Goal: Check status: Check status

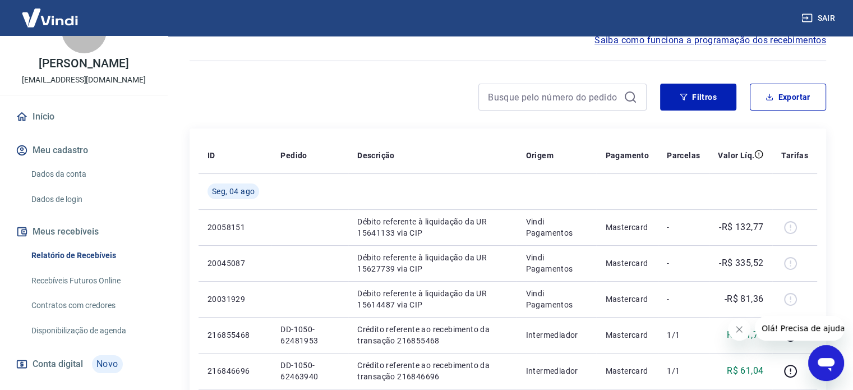
scroll to position [56, 0]
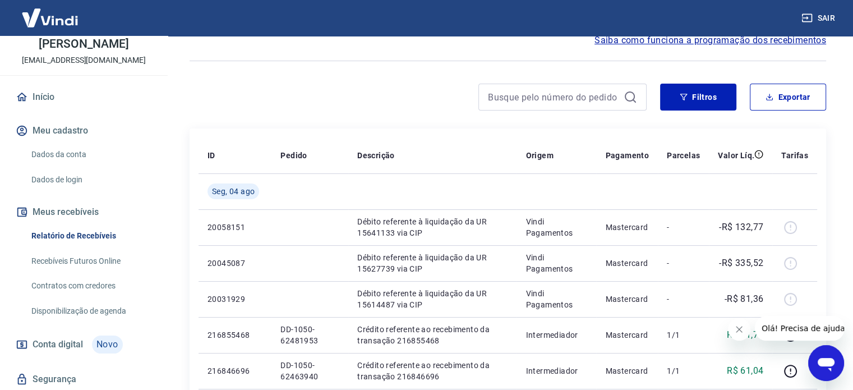
click at [72, 233] on link "Relatório de Recebíveis" at bounding box center [90, 235] width 127 height 23
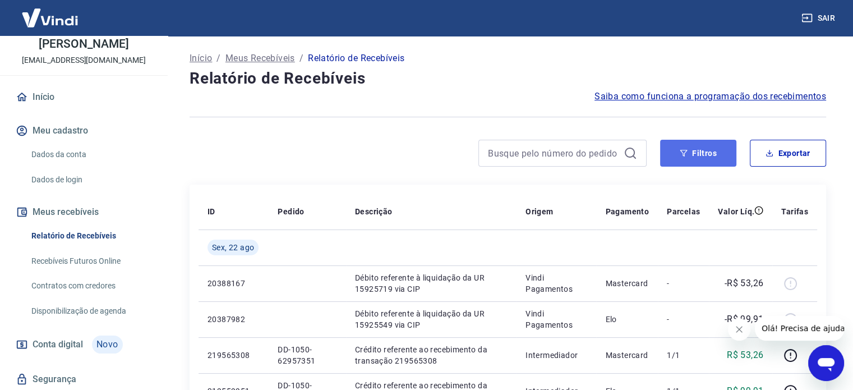
click at [701, 153] on button "Filtros" at bounding box center [698, 153] width 76 height 27
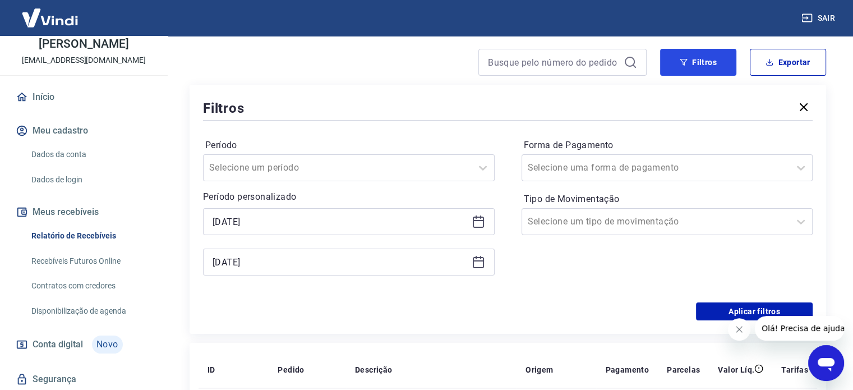
scroll to position [168, 0]
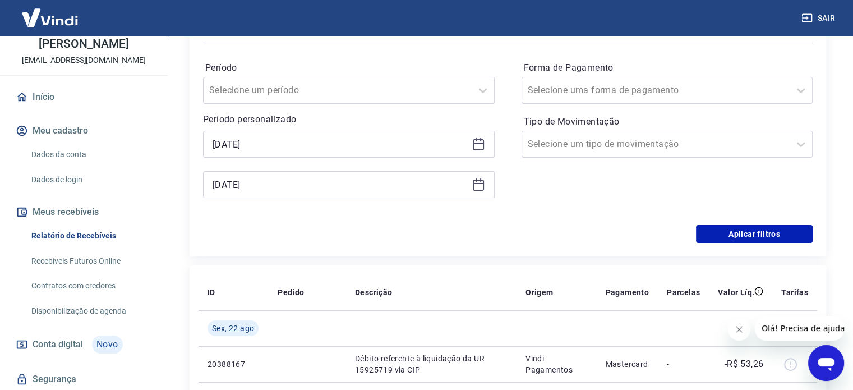
click at [478, 139] on icon at bounding box center [478, 143] width 13 height 13
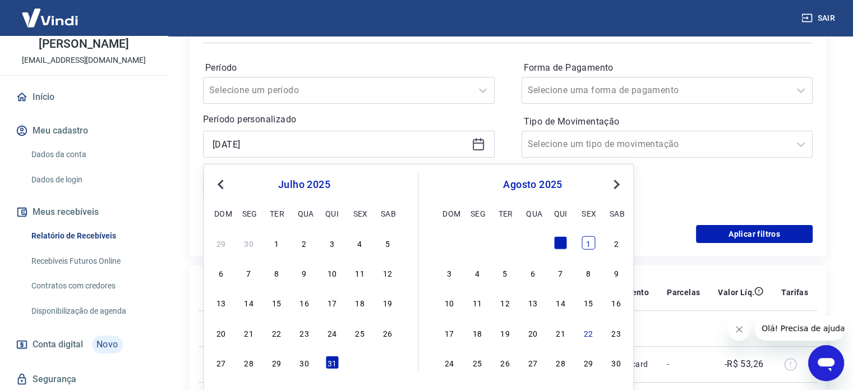
click at [588, 242] on div "1" at bounding box center [587, 242] width 13 height 13
type input "[DATE]"
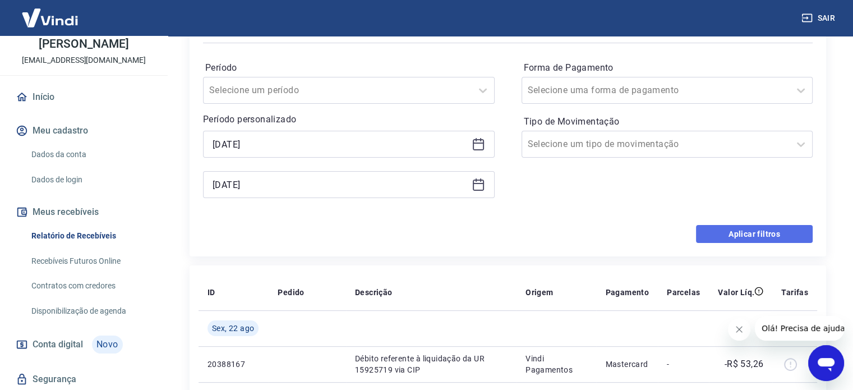
click at [731, 234] on button "Aplicar filtros" at bounding box center [754, 234] width 117 height 18
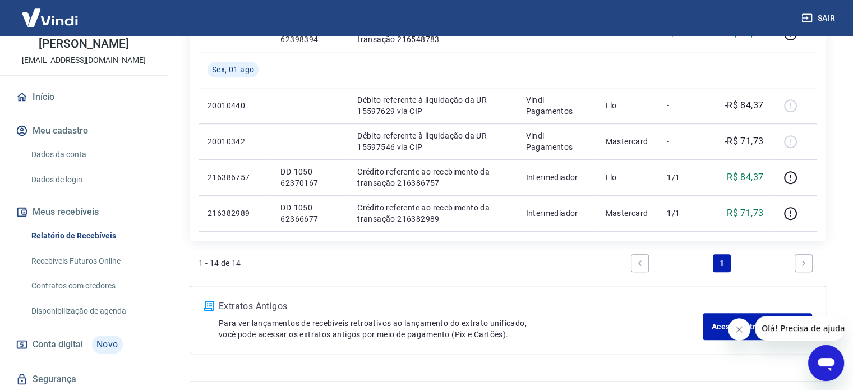
scroll to position [669, 0]
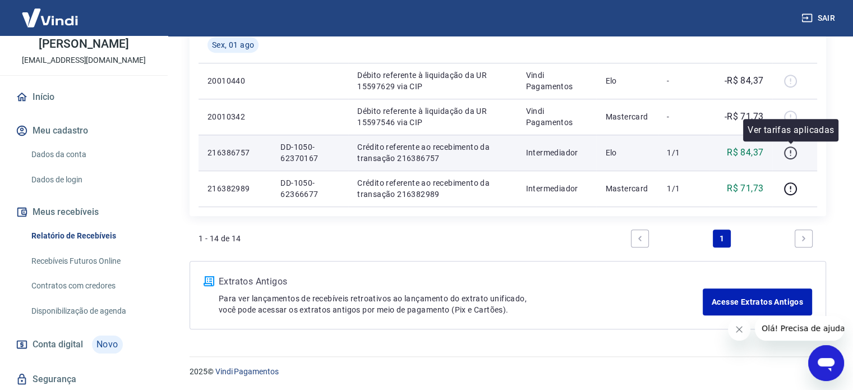
click at [793, 151] on icon "button" at bounding box center [790, 153] width 14 height 14
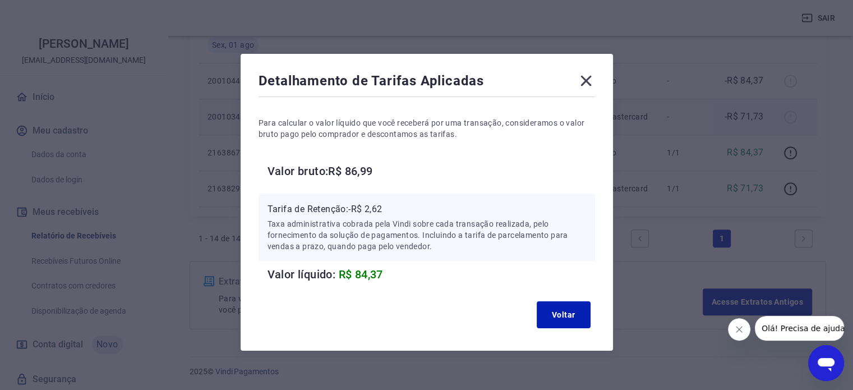
drag, startPoint x: 589, startPoint y: 76, endPoint x: 673, endPoint y: 118, distance: 94.5
click at [588, 76] on icon at bounding box center [586, 81] width 18 height 18
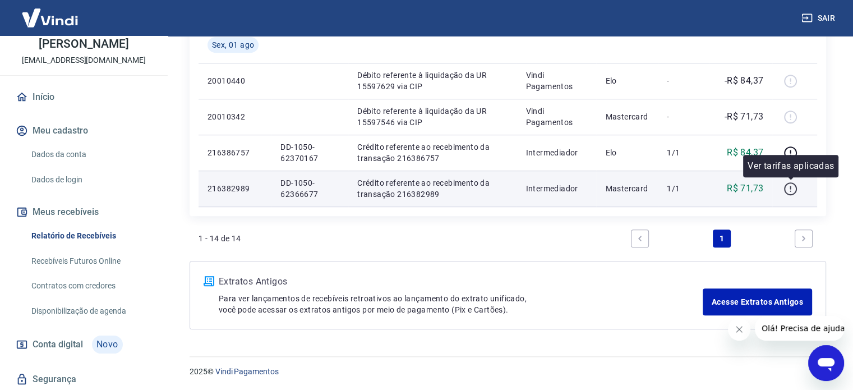
click at [794, 183] on icon "button" at bounding box center [790, 188] width 13 height 13
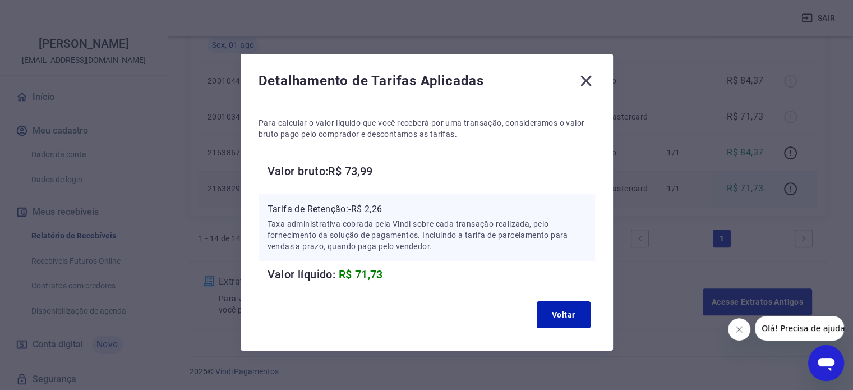
click at [587, 80] on icon at bounding box center [585, 81] width 11 height 11
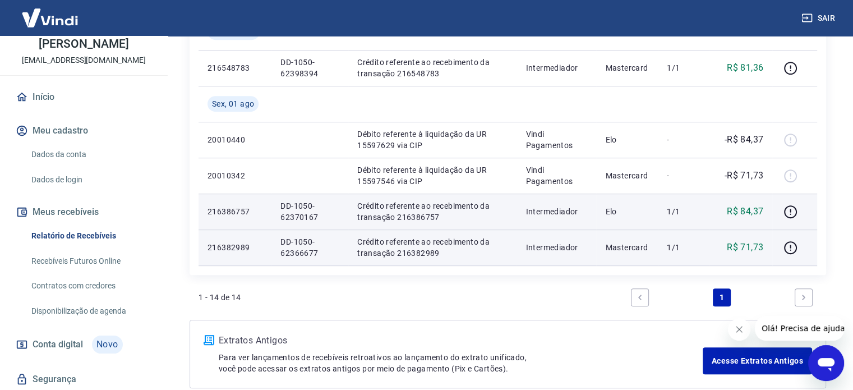
scroll to position [557, 0]
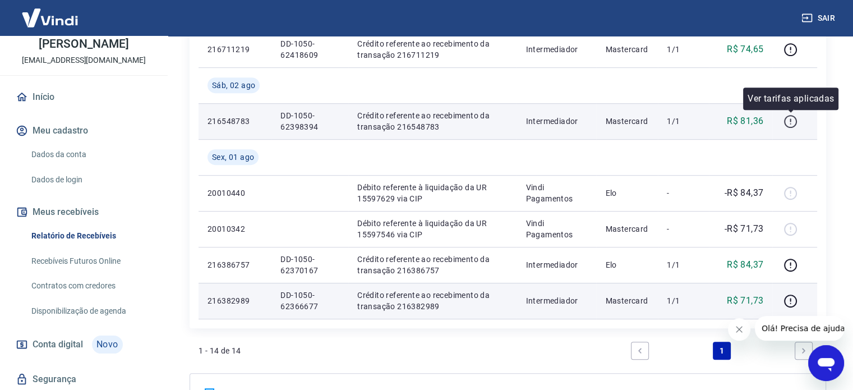
click at [791, 121] on icon "button" at bounding box center [790, 119] width 1 height 3
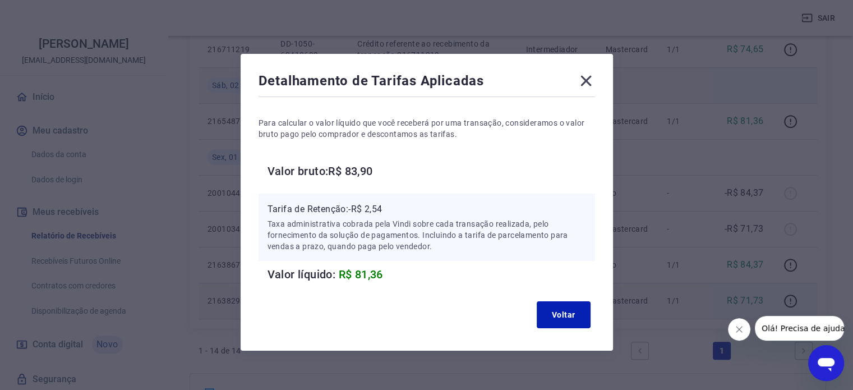
click at [590, 79] on icon at bounding box center [586, 81] width 18 height 18
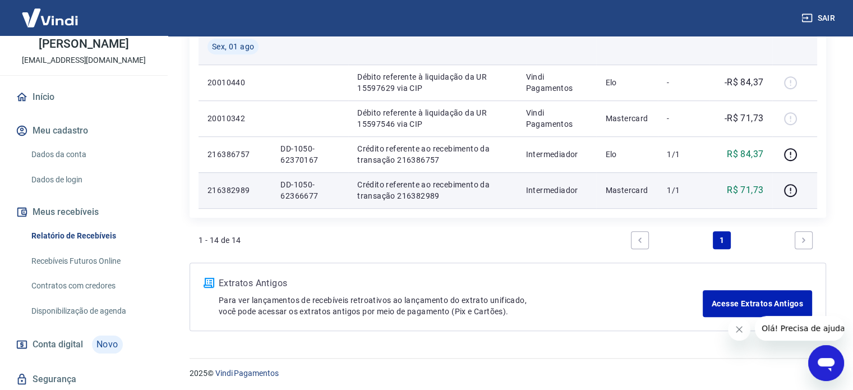
scroll to position [669, 0]
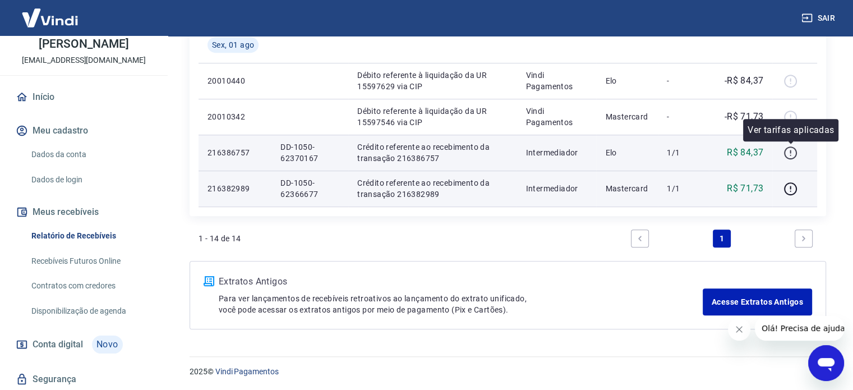
click at [790, 151] on icon "button" at bounding box center [790, 153] width 14 height 14
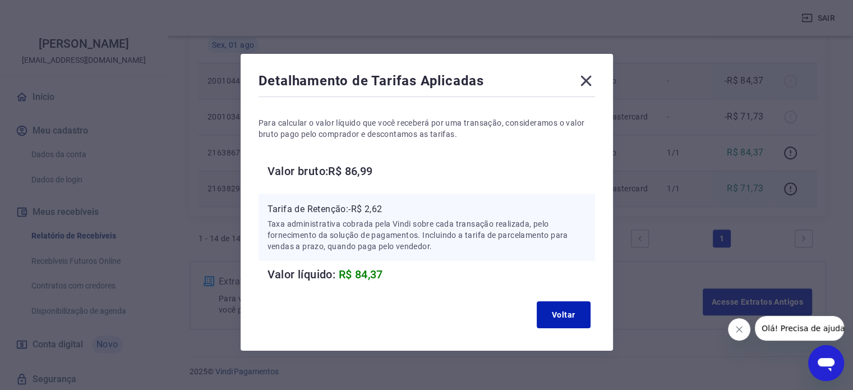
click at [585, 82] on icon at bounding box center [585, 81] width 11 height 11
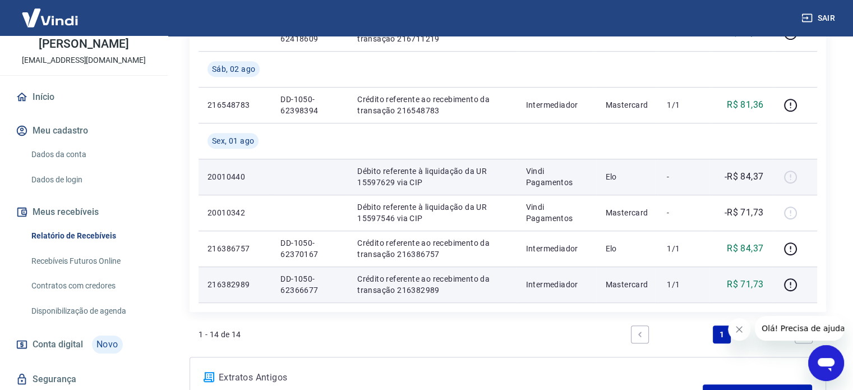
scroll to position [557, 0]
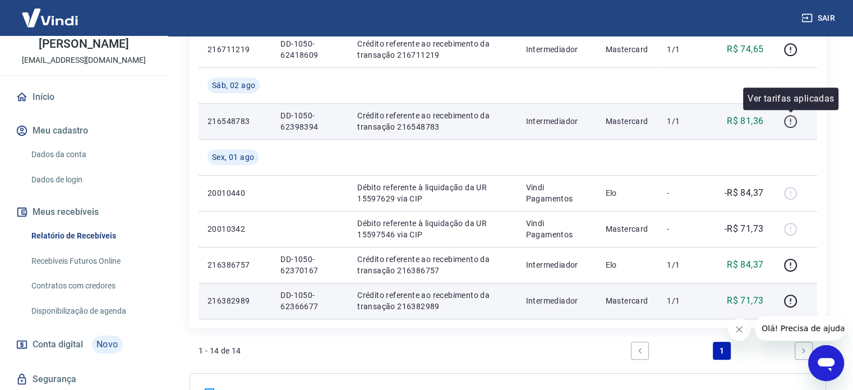
click at [791, 118] on icon "button" at bounding box center [790, 119] width 1 height 3
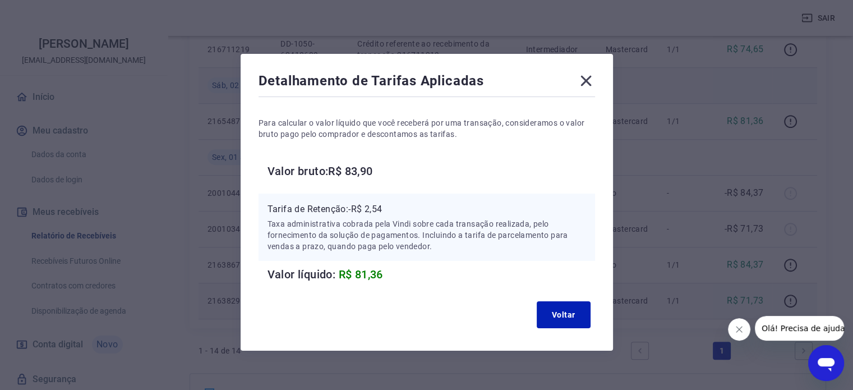
click at [587, 82] on icon at bounding box center [585, 81] width 11 height 11
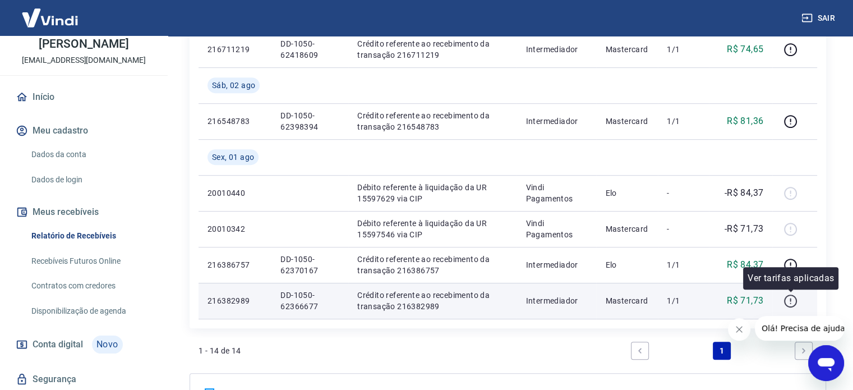
click at [790, 302] on icon "button" at bounding box center [790, 301] width 14 height 14
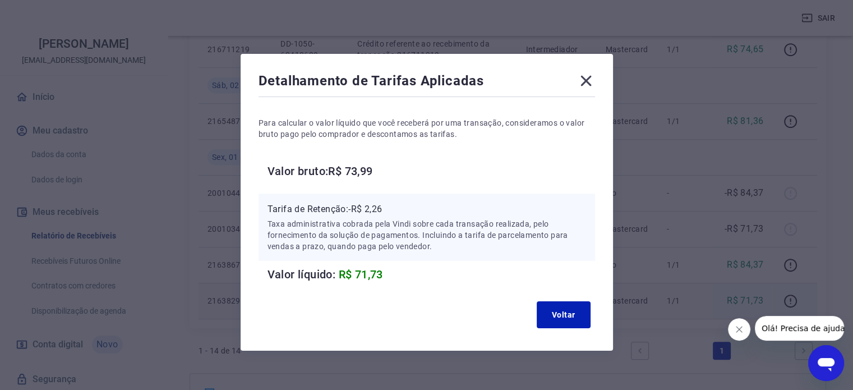
click at [589, 76] on icon at bounding box center [586, 81] width 18 height 18
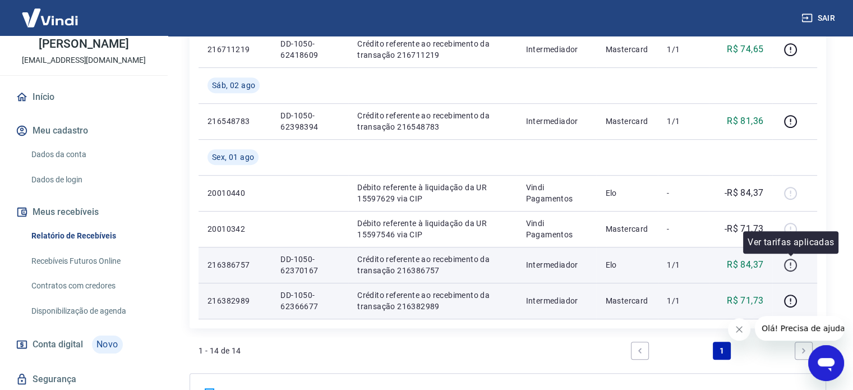
click at [793, 260] on icon "button" at bounding box center [790, 265] width 14 height 14
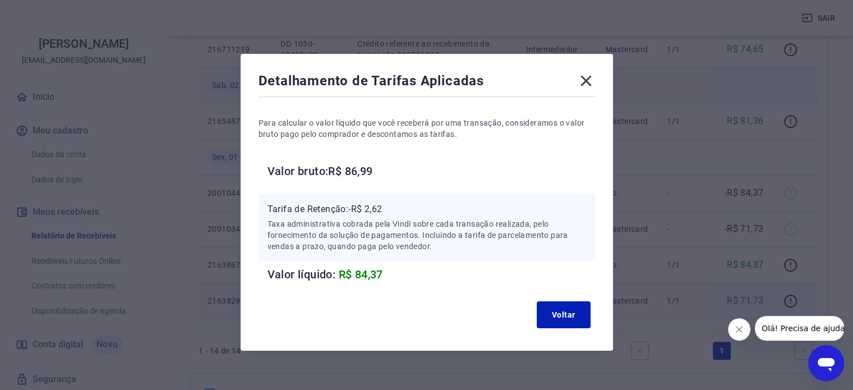
click at [583, 79] on icon at bounding box center [585, 81] width 11 height 11
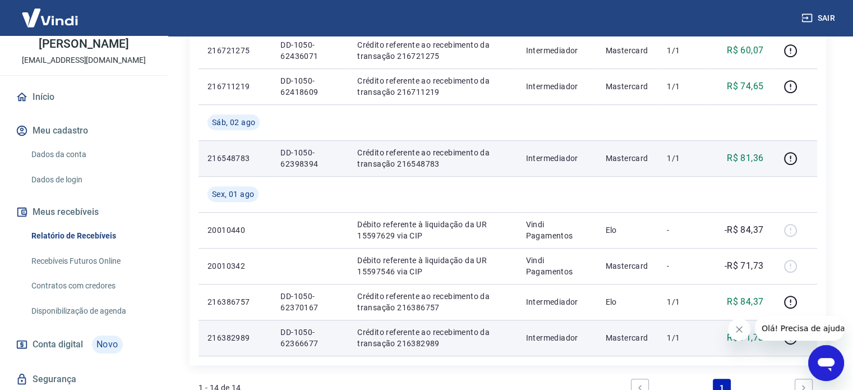
scroll to position [501, 0]
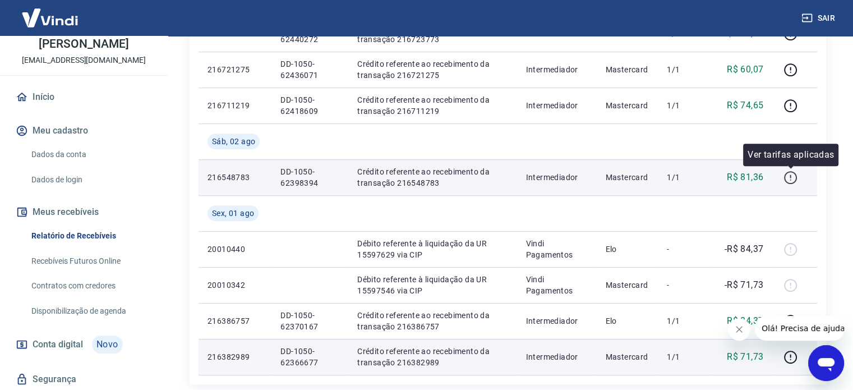
click at [787, 177] on icon "button" at bounding box center [790, 177] width 14 height 14
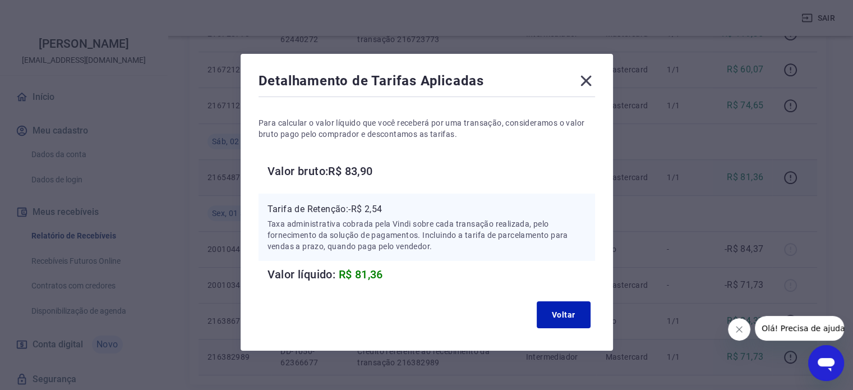
click at [586, 75] on icon at bounding box center [586, 81] width 18 height 18
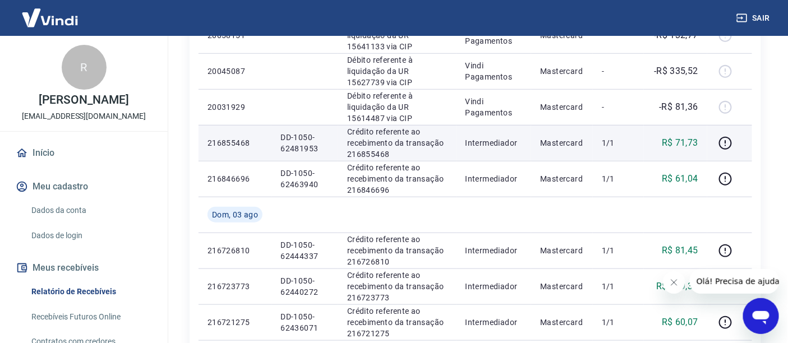
scroll to position [218, 0]
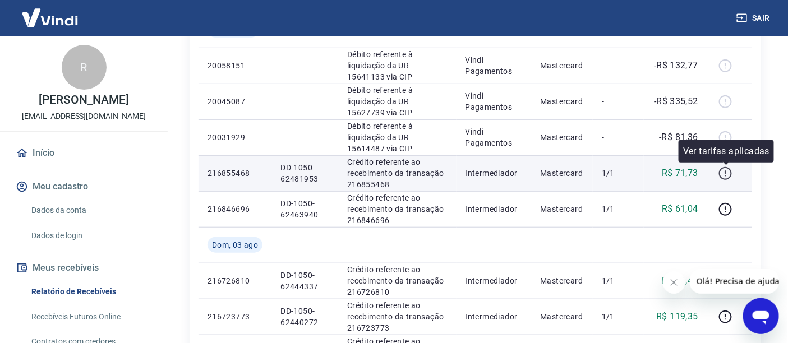
click at [724, 172] on icon "button" at bounding box center [725, 174] width 14 height 14
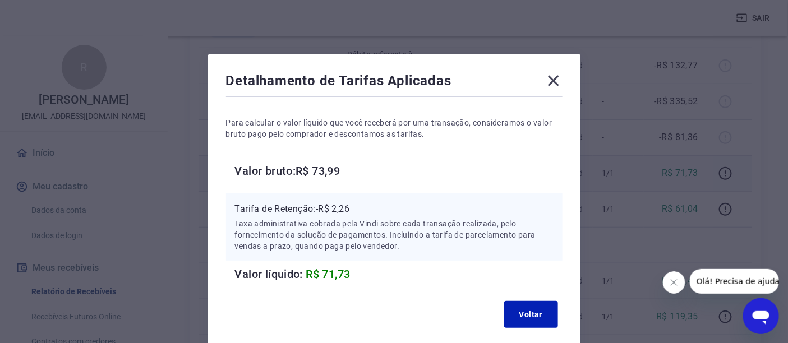
click at [555, 82] on icon at bounding box center [553, 81] width 11 height 11
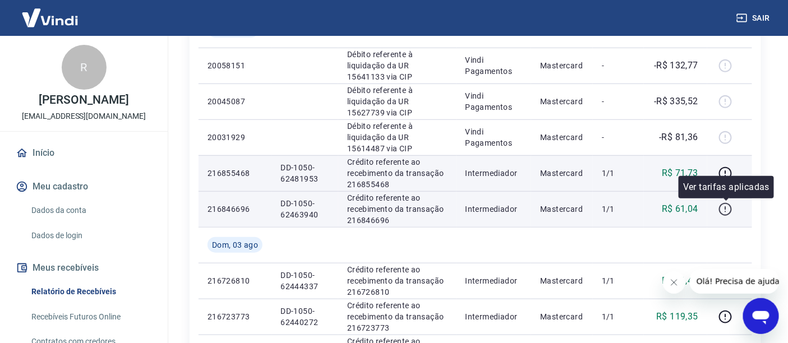
click at [726, 208] on icon "button" at bounding box center [724, 207] width 1 height 3
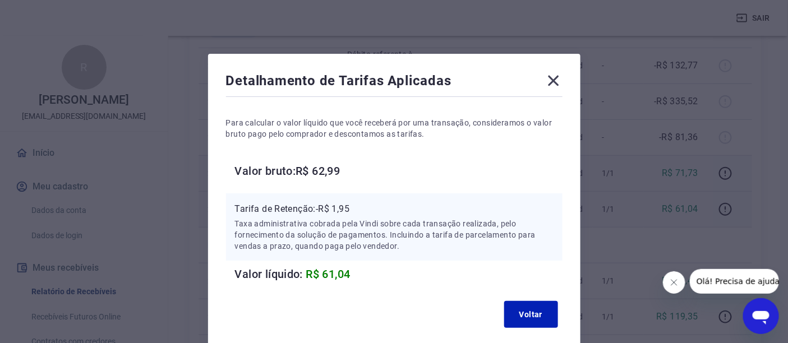
click at [547, 80] on icon at bounding box center [553, 81] width 18 height 18
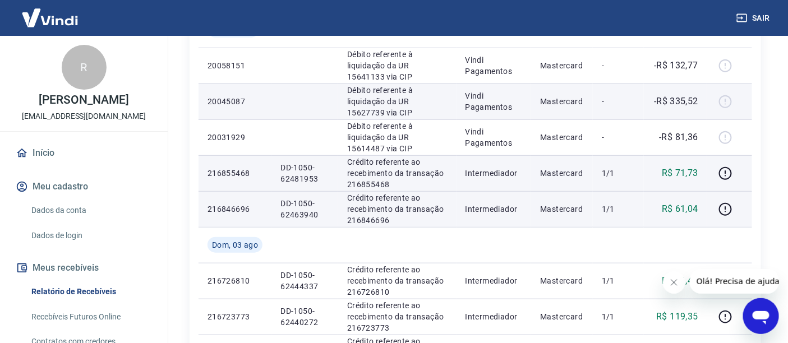
click at [726, 101] on div at bounding box center [729, 102] width 27 height 18
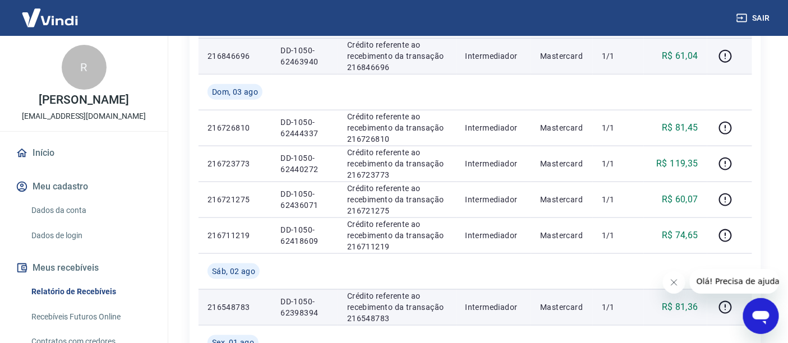
scroll to position [405, 0]
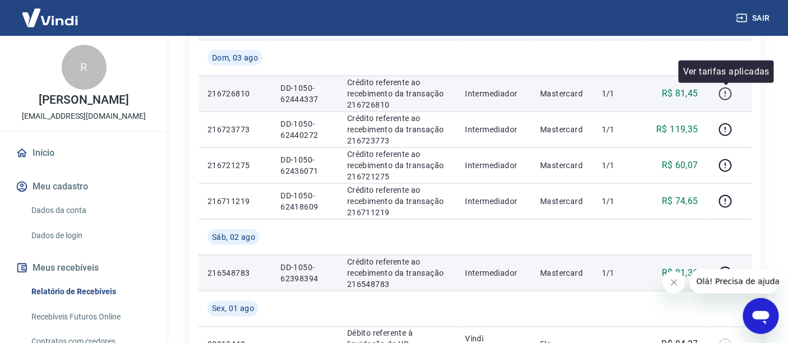
click at [724, 93] on icon "button" at bounding box center [725, 94] width 14 height 14
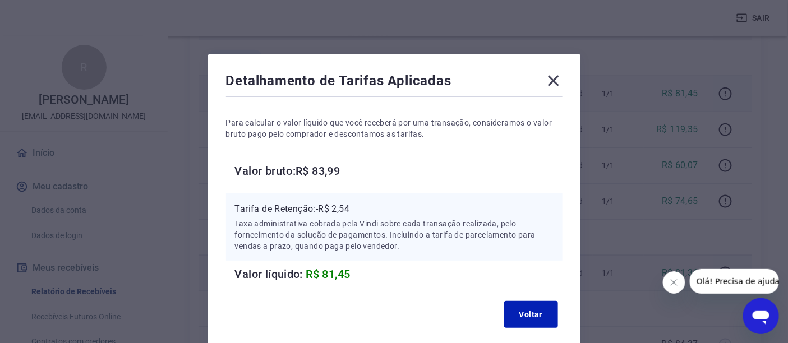
drag, startPoint x: 553, startPoint y: 80, endPoint x: 584, endPoint y: 96, distance: 34.1
click at [556, 81] on icon at bounding box center [553, 81] width 18 height 18
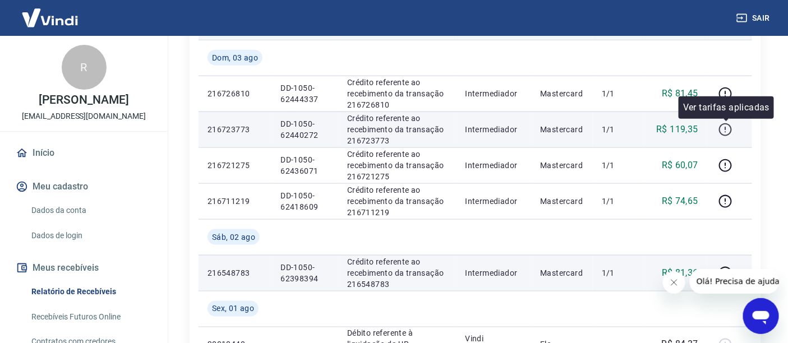
click at [725, 130] on icon "button" at bounding box center [725, 130] width 14 height 14
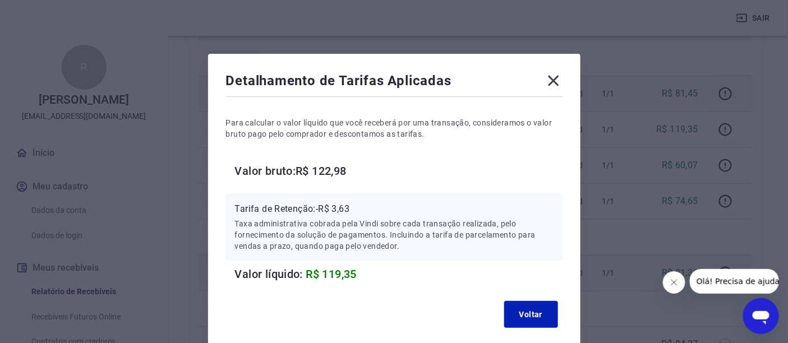
click at [551, 83] on icon at bounding box center [553, 81] width 18 height 18
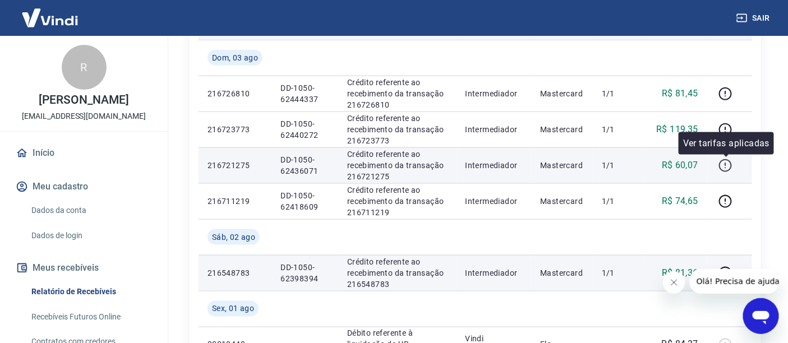
click at [727, 165] on icon "button" at bounding box center [725, 166] width 14 height 14
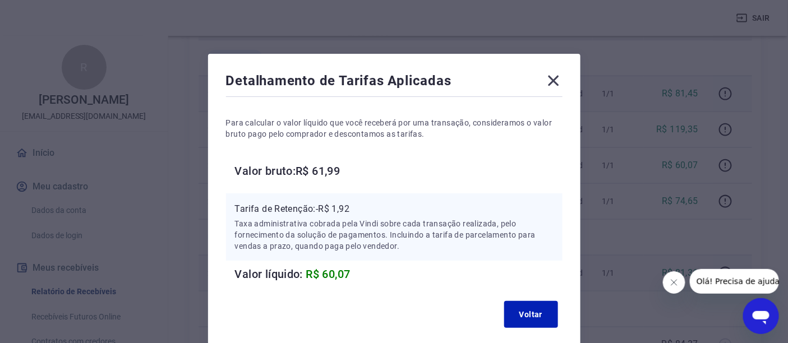
click at [551, 82] on icon at bounding box center [553, 81] width 11 height 11
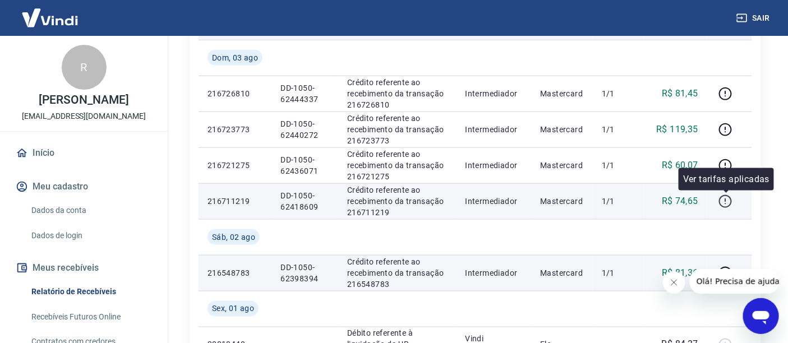
click at [722, 202] on icon "button" at bounding box center [725, 202] width 14 height 14
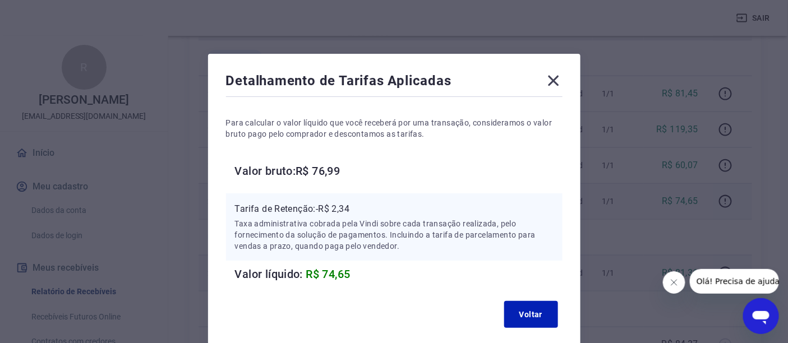
click at [556, 77] on icon at bounding box center [553, 81] width 11 height 11
